Goal: Information Seeking & Learning: Learn about a topic

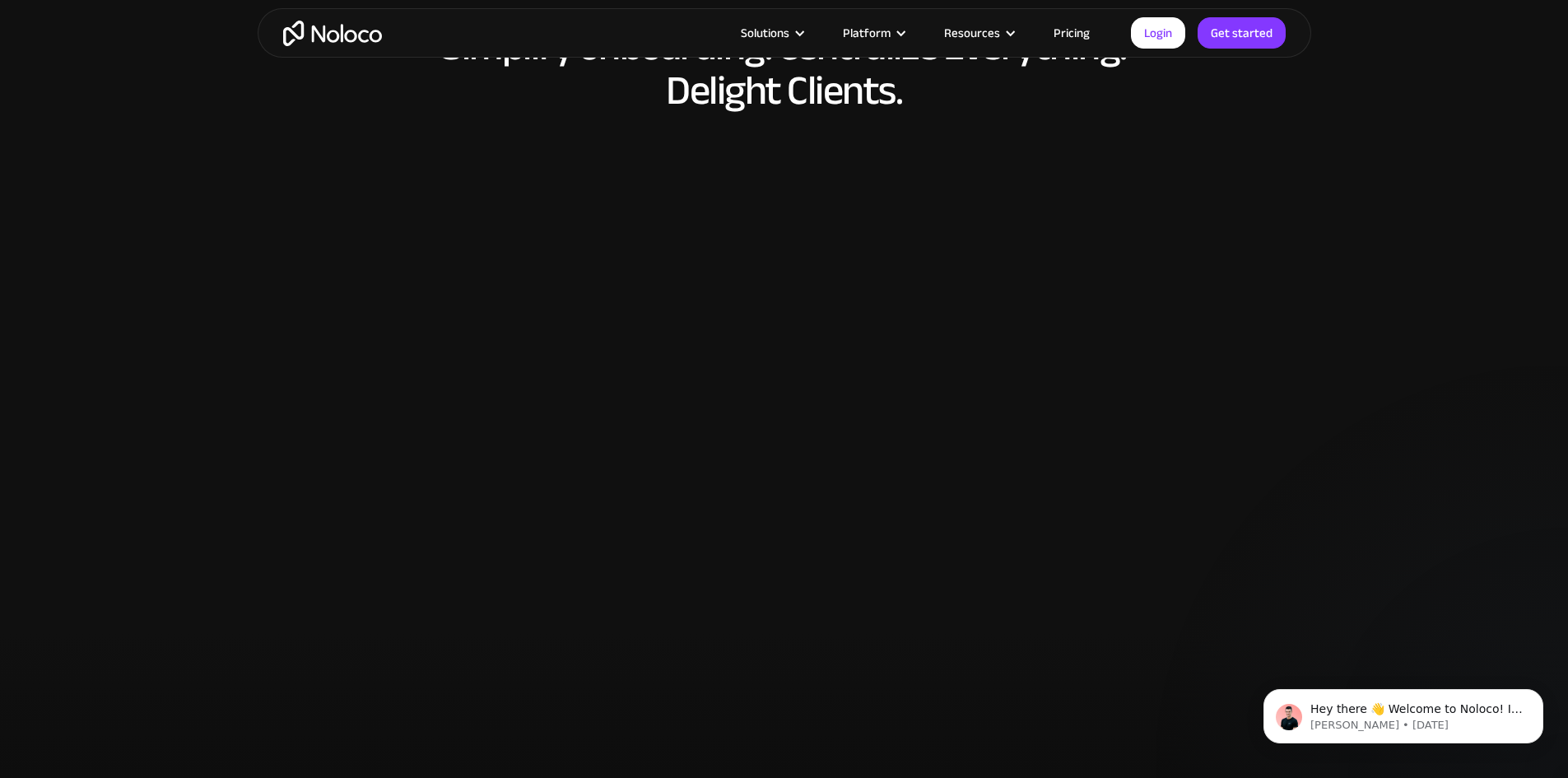
scroll to position [7411, 0]
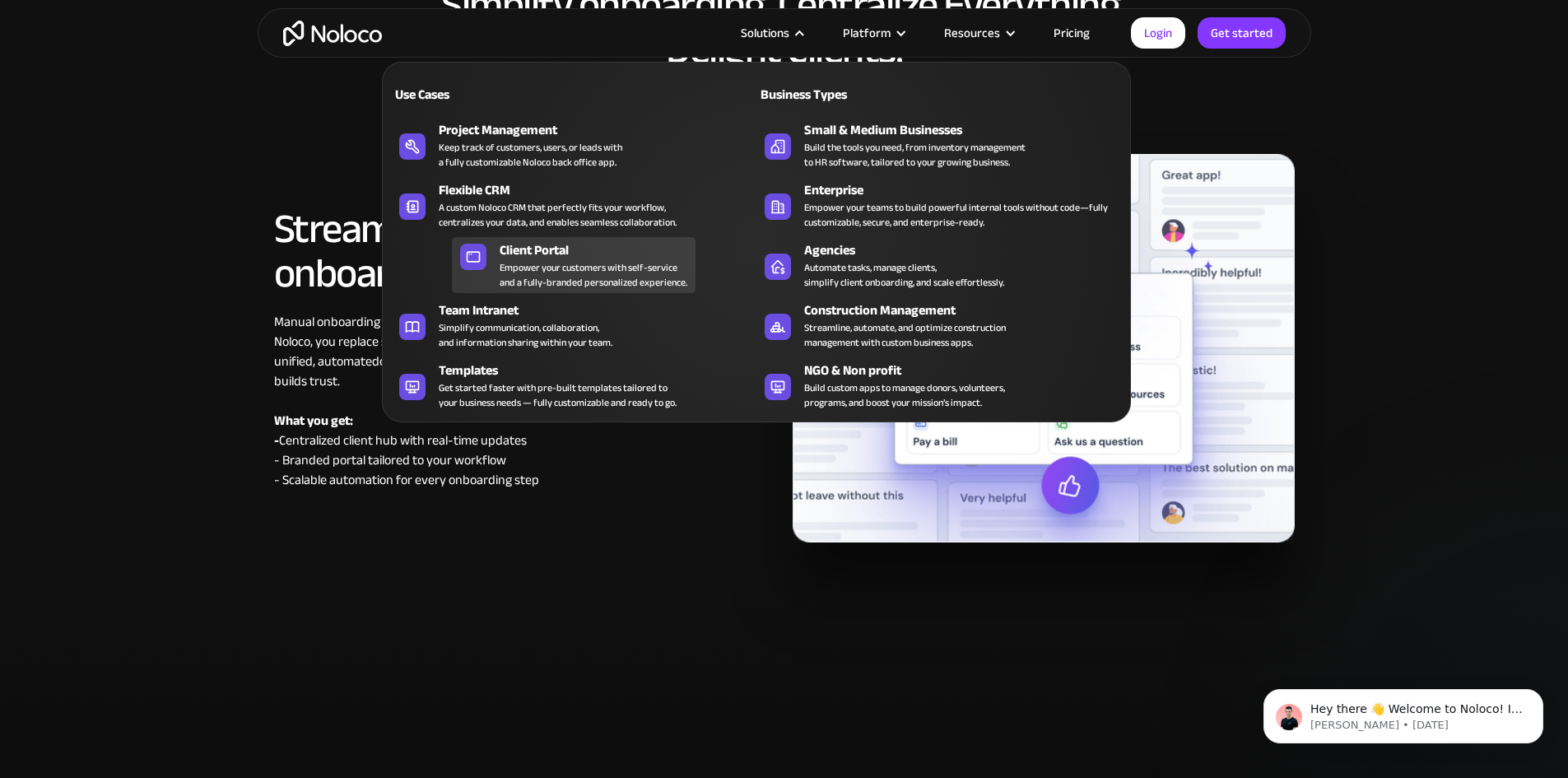
click at [537, 269] on div "Empower your customers with self-service and a fully-branded personalized exper…" at bounding box center [593, 274] width 188 height 29
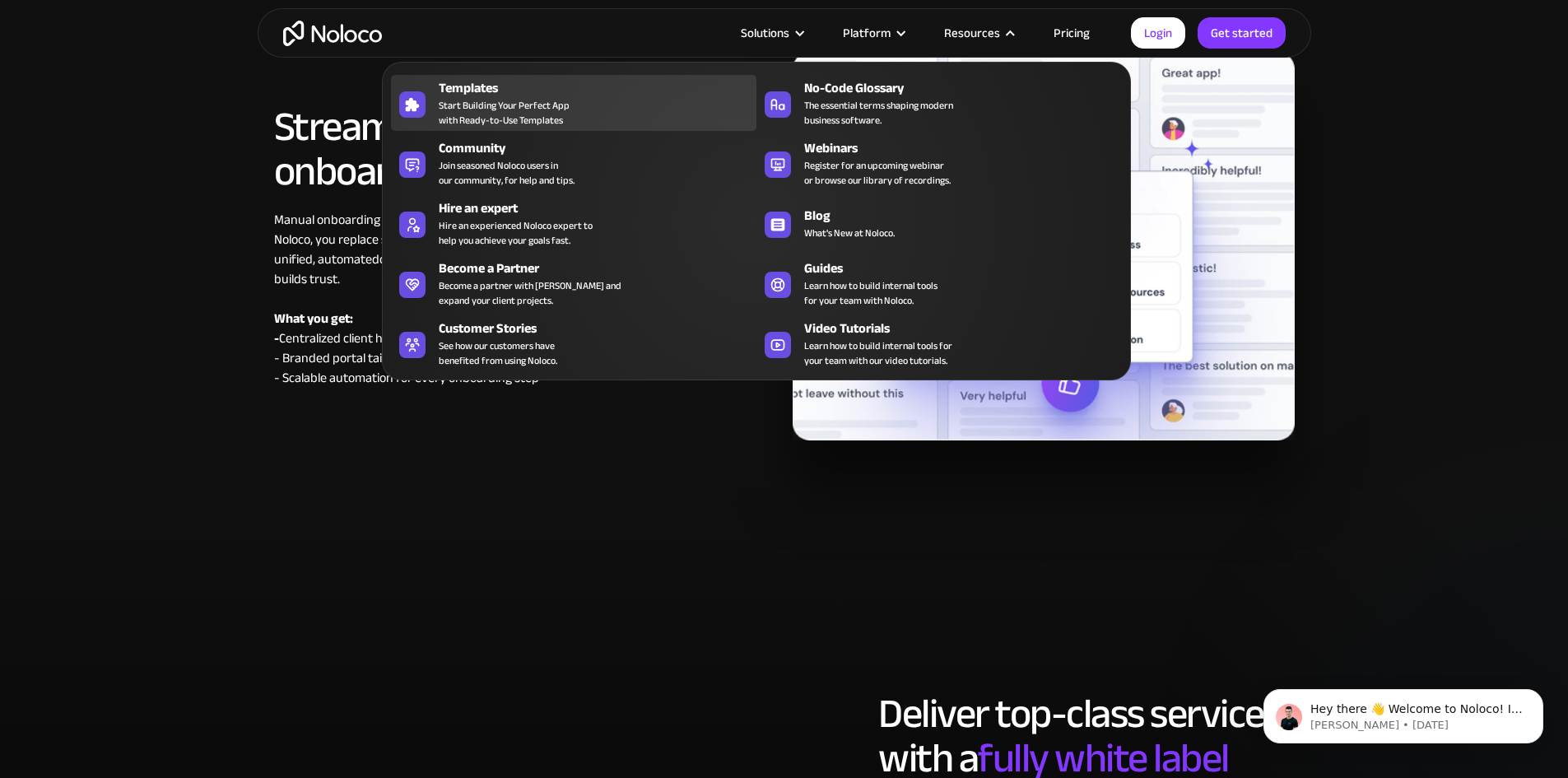
click at [524, 111] on span "Start Building Your Perfect App with Ready-to-Use Templates" at bounding box center [505, 112] width 131 height 29
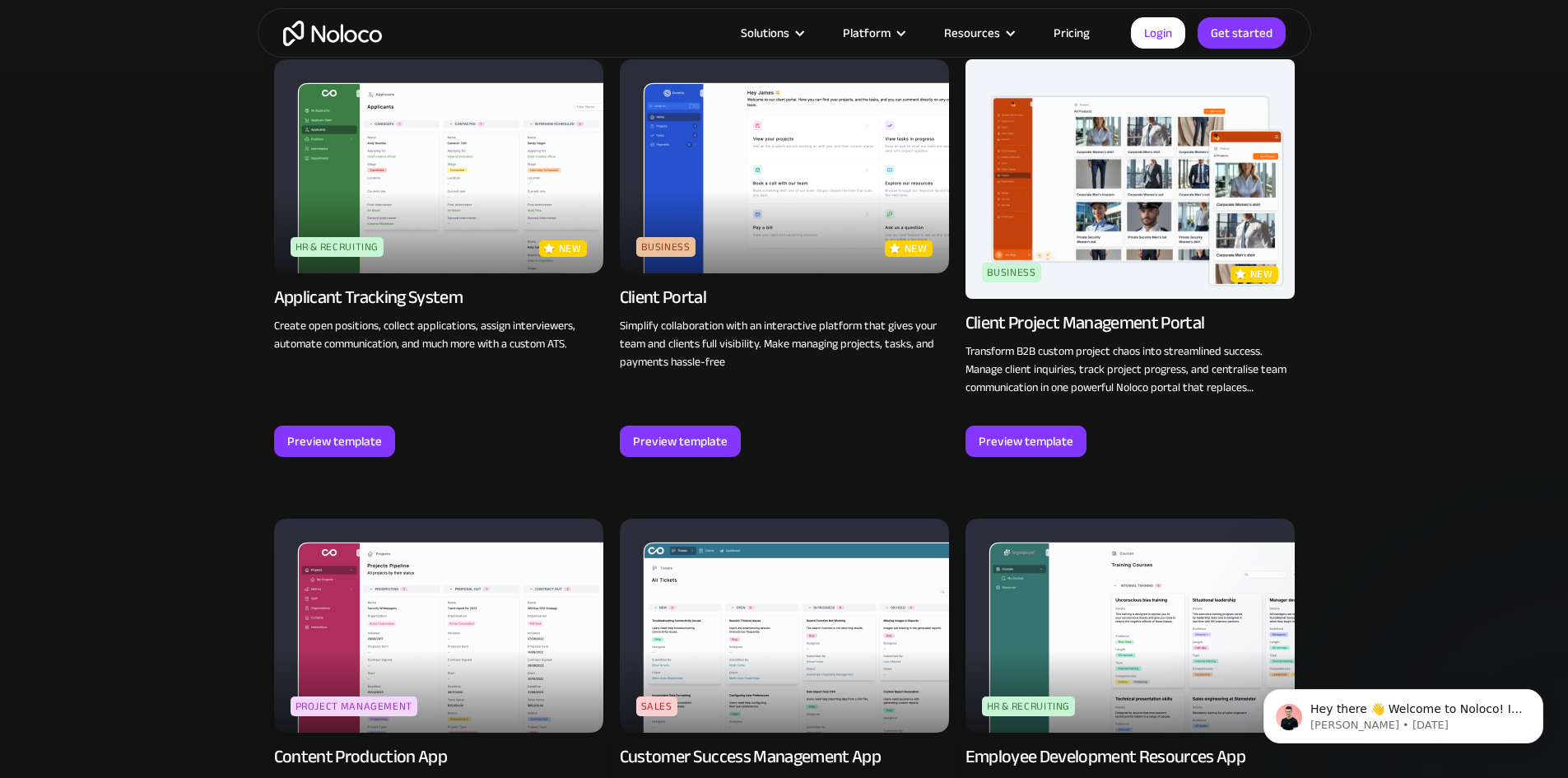
scroll to position [1071, 0]
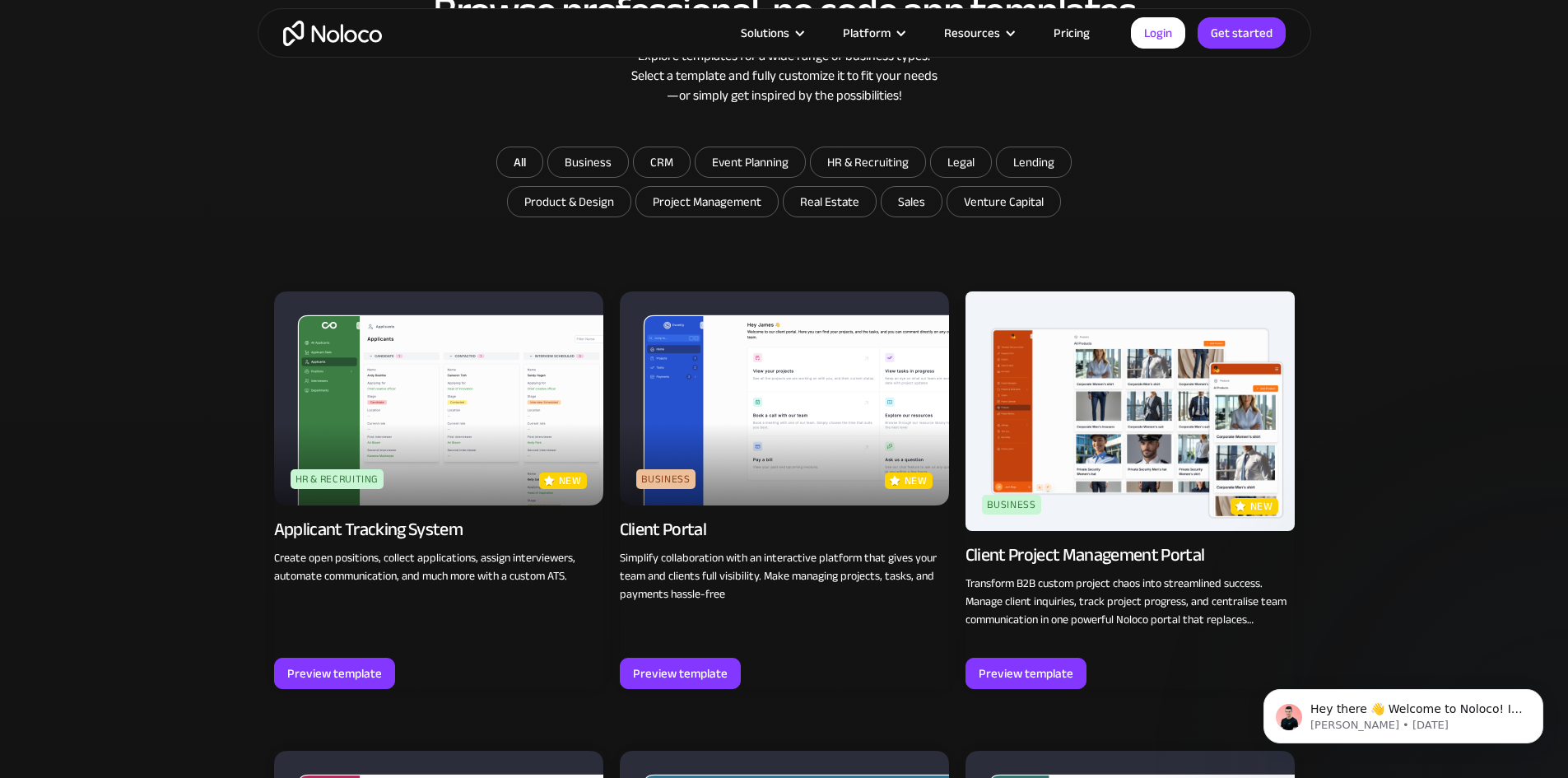
click at [1067, 28] on link "Pricing" at bounding box center [1071, 33] width 77 height 21
